Goal: Task Accomplishment & Management: Use online tool/utility

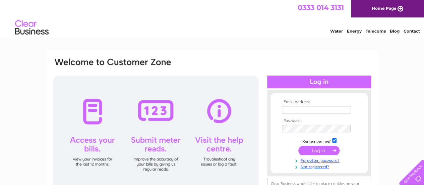
click at [288, 108] on input "text" at bounding box center [316, 109] width 69 height 7
type input "[EMAIL_ADDRESS][DOMAIN_NAME]"
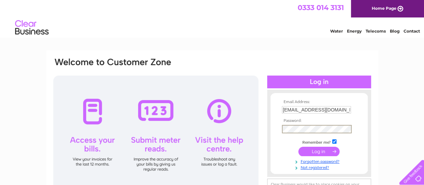
click at [316, 148] on input "submit" at bounding box center [318, 150] width 41 height 9
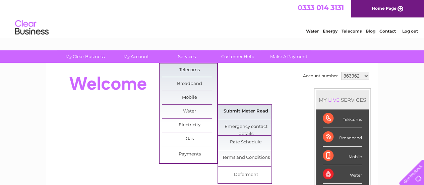
click at [243, 107] on link "Submit Meter Read" at bounding box center [245, 111] width 55 height 13
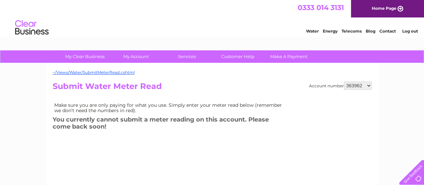
click at [369, 83] on select "363962 1153196" at bounding box center [358, 85] width 28 height 8
select select "1153196"
click at [344, 81] on select "363962 1153196" at bounding box center [358, 85] width 28 height 8
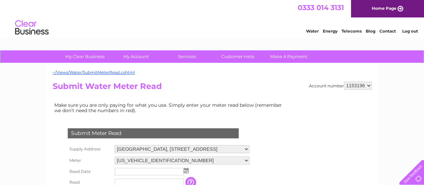
scroll to position [54, 0]
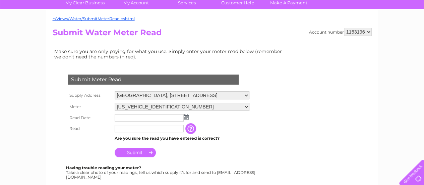
click at [185, 120] on td at bounding box center [182, 117] width 138 height 11
click at [185, 117] on img at bounding box center [186, 116] width 5 height 5
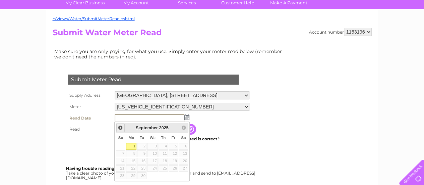
click at [119, 128] on span "Prev" at bounding box center [120, 127] width 5 height 5
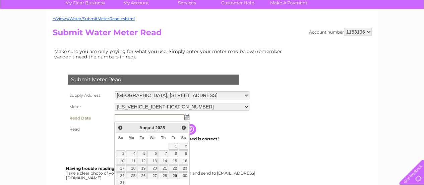
click at [174, 172] on link "29" at bounding box center [173, 175] width 9 height 7
type input "2025/08/29"
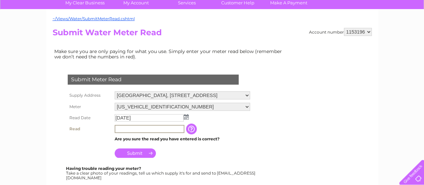
click at [124, 127] on input "text" at bounding box center [150, 129] width 70 height 8
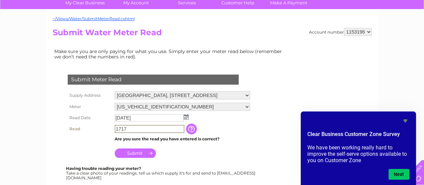
type input "1717"
click at [135, 154] on input "Submit" at bounding box center [135, 151] width 41 height 9
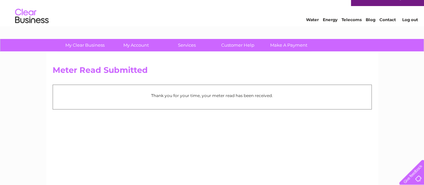
scroll to position [12, 0]
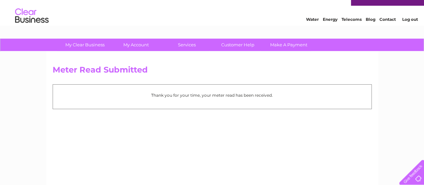
click at [408, 20] on link "Log out" at bounding box center [410, 19] width 16 height 5
